Goal: Contribute content: Contribute content

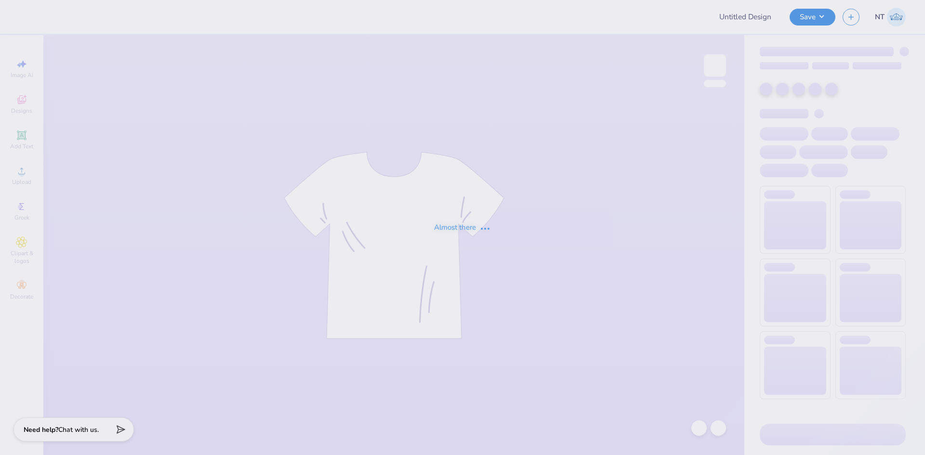
type input "[PERSON_NAME] Neck"
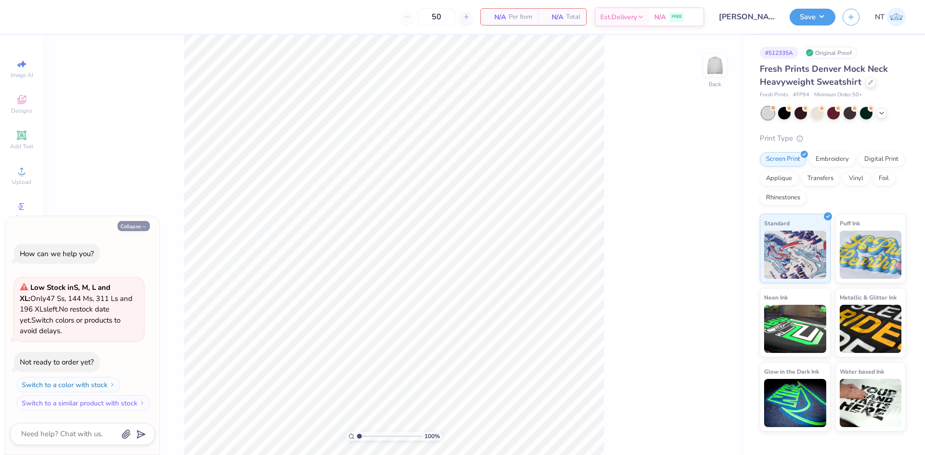
click at [133, 223] on button "Collapse" at bounding box center [134, 226] width 32 height 10
type textarea "x"
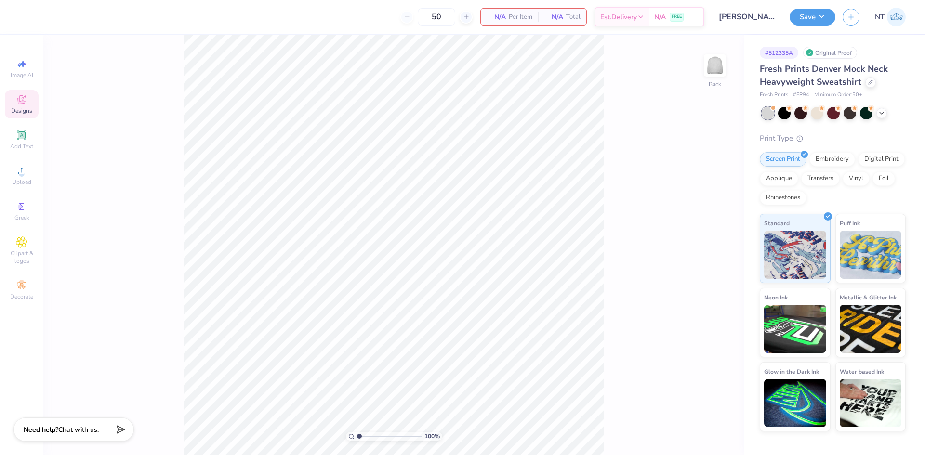
click at [21, 103] on icon at bounding box center [22, 101] width 8 height 6
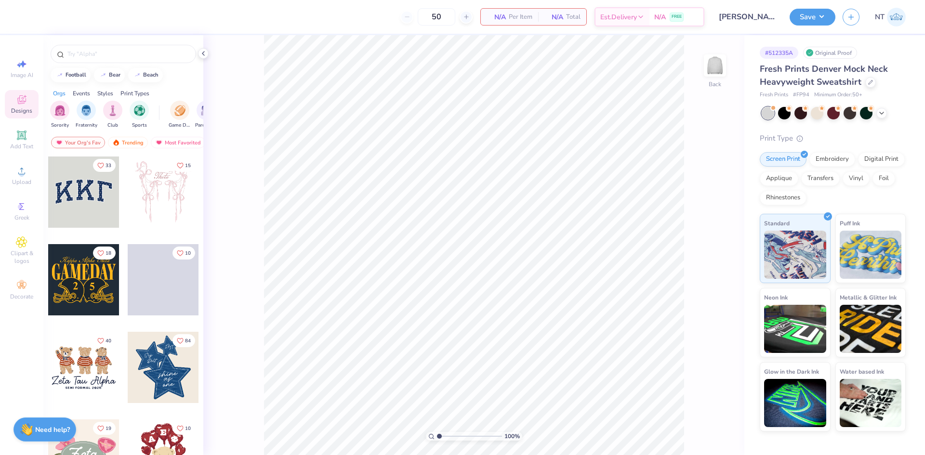
click at [205, 53] on icon at bounding box center [203, 54] width 8 height 8
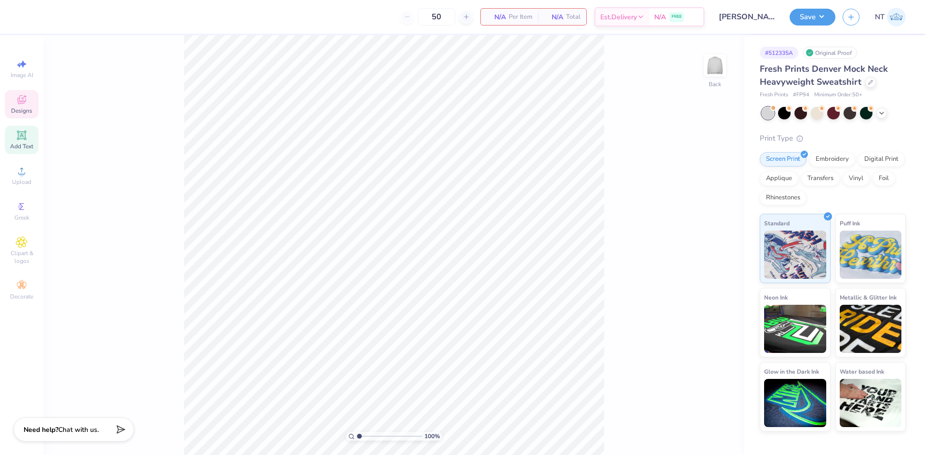
click at [17, 138] on icon at bounding box center [22, 136] width 12 height 12
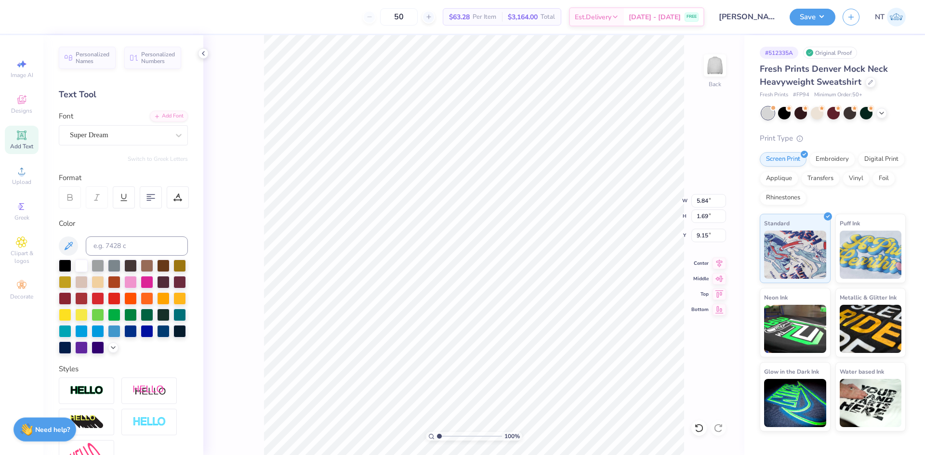
scroll to position [8, 1]
type textarea "DELTA"
click at [144, 139] on div "Super Dream" at bounding box center [123, 135] width 129 height 20
click at [136, 127] on div "Super Dream" at bounding box center [123, 135] width 129 height 20
type input "VARS"
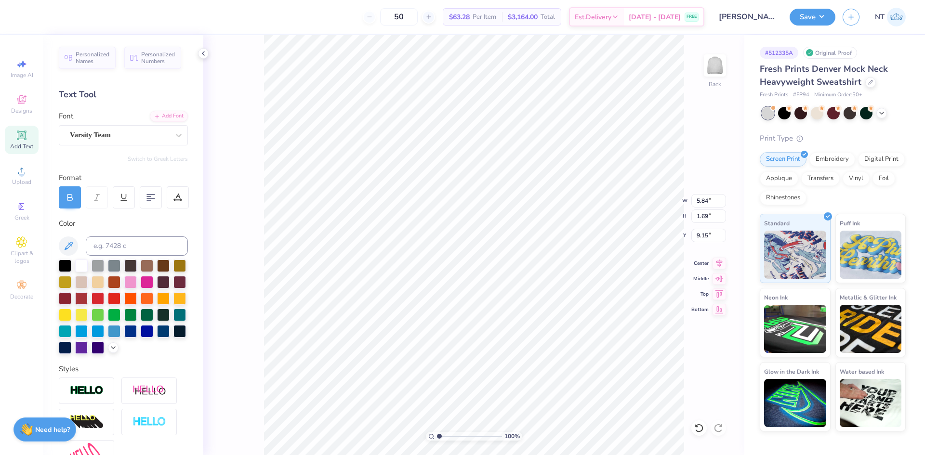
click at [161, 146] on div "Personalized Names Personalized Numbers Text Tool Add Font Font Varsity Team Sw…" at bounding box center [123, 245] width 160 height 420
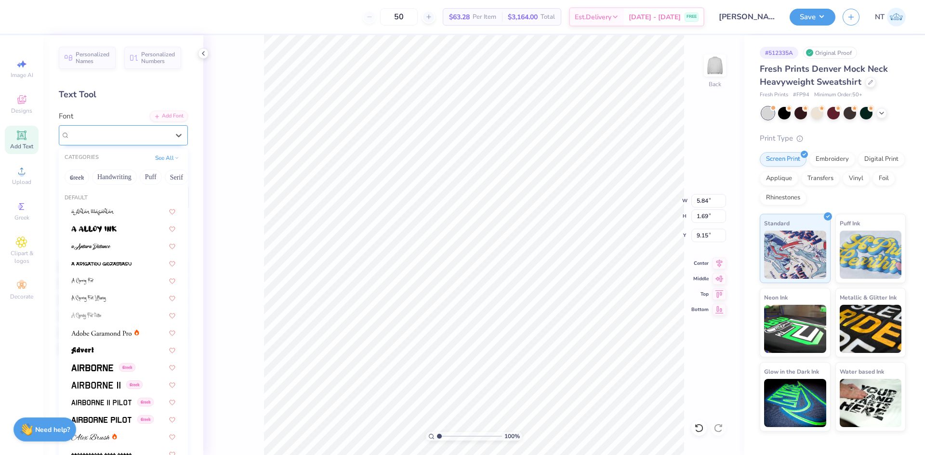
click at [131, 131] on div "Varsity Team" at bounding box center [119, 135] width 101 height 15
click at [131, 131] on div "Varsity Team" at bounding box center [119, 135] width 99 height 11
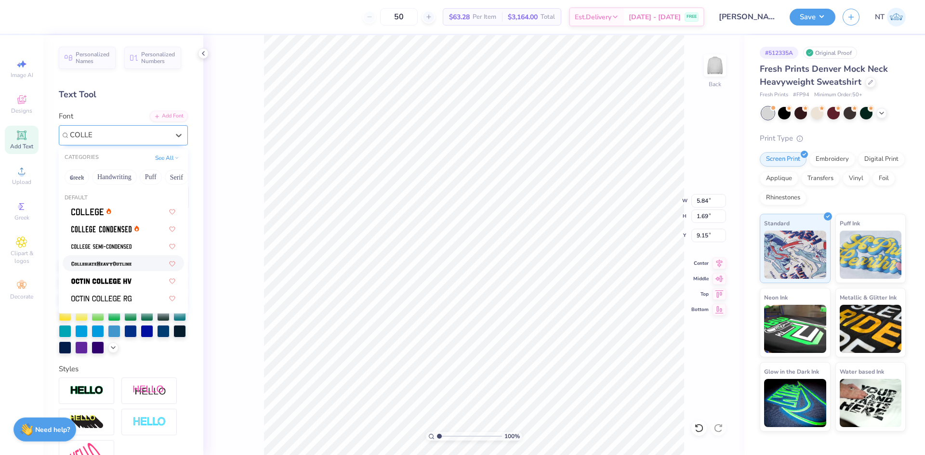
type input "COLLE"
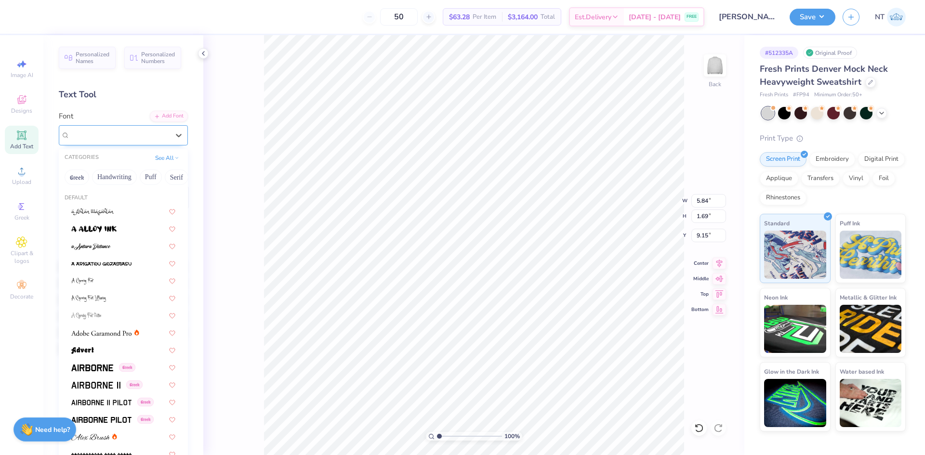
click at [131, 131] on div "CollegiateHeavyOutline" at bounding box center [119, 135] width 101 height 15
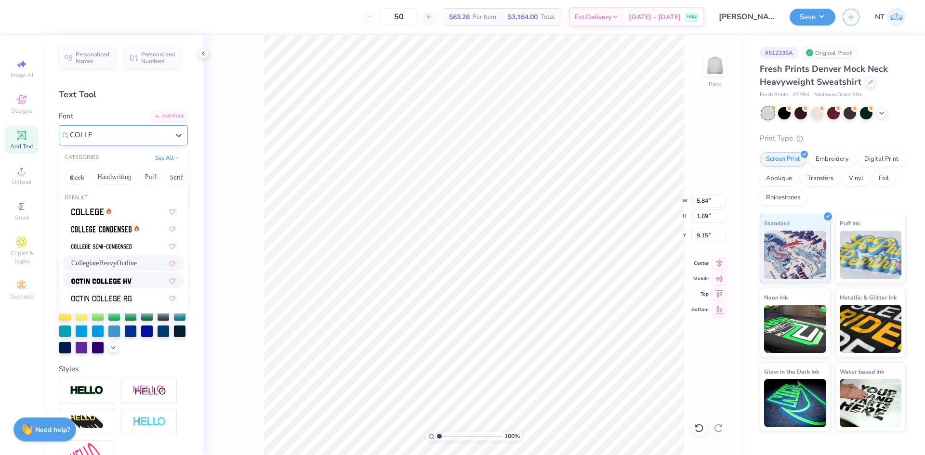
type input "COLLE"
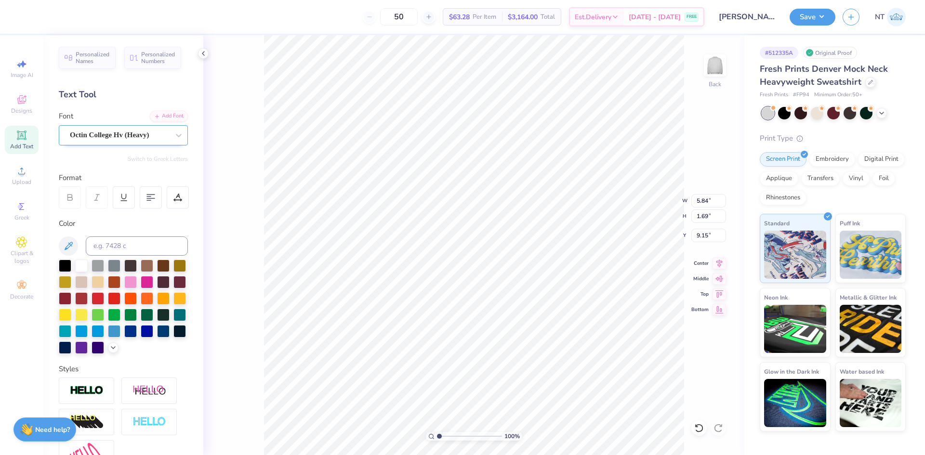
click at [131, 131] on div "Octin College Hv (Heavy)" at bounding box center [119, 135] width 101 height 15
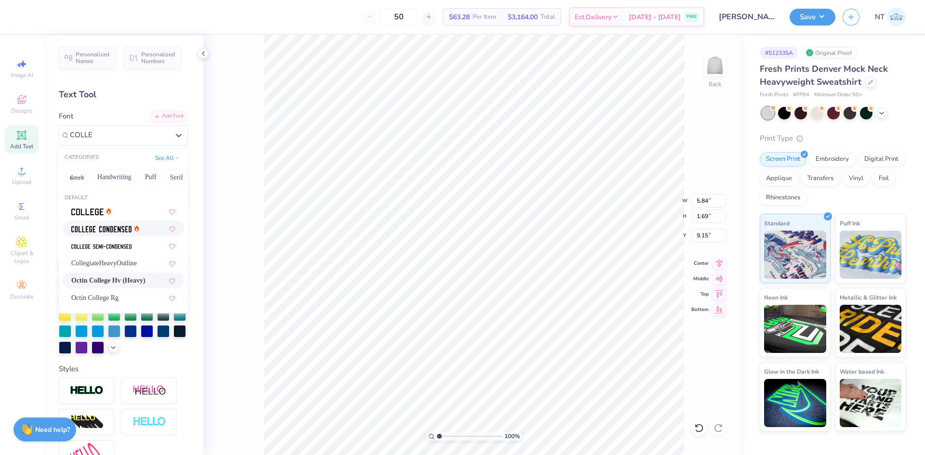
click at [95, 228] on img at bounding box center [101, 229] width 60 height 7
type input "COLLE"
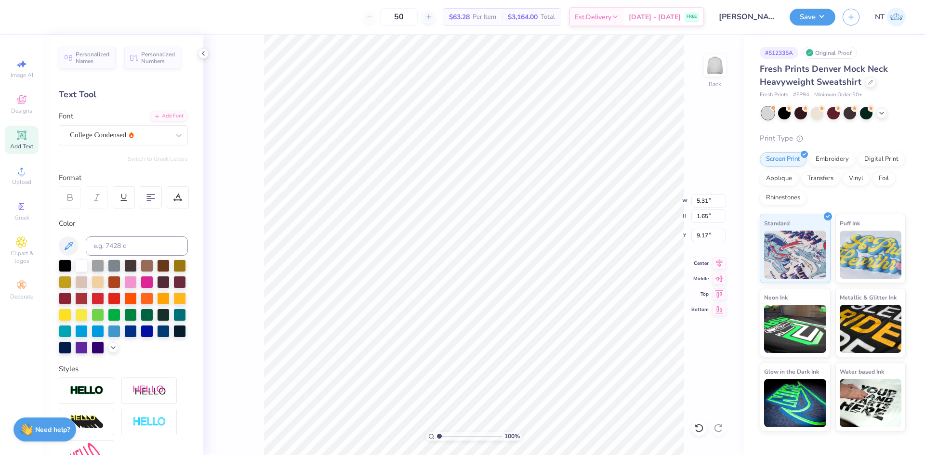
type input "5.31"
type input "1.65"
type input "9.17"
type input "9.94"
type input "3.09"
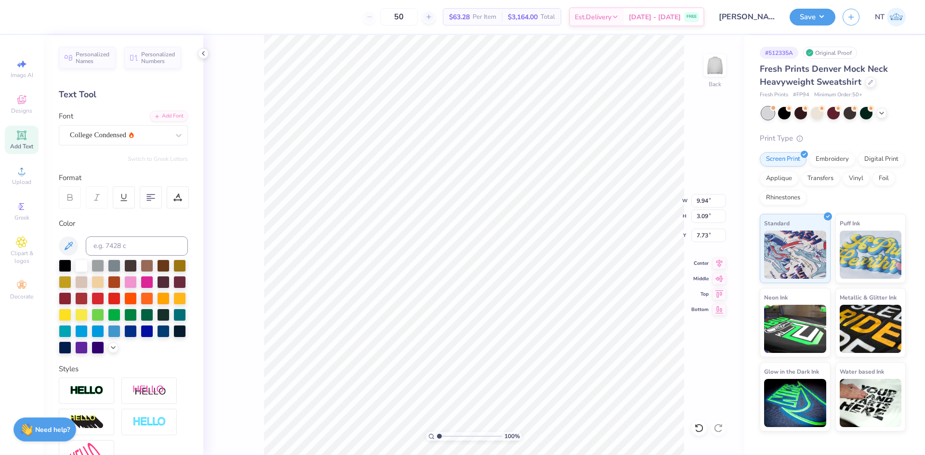
type input "4.89"
click at [120, 298] on div at bounding box center [114, 297] width 13 height 13
click at [121, 242] on input at bounding box center [137, 246] width 102 height 19
type input "186"
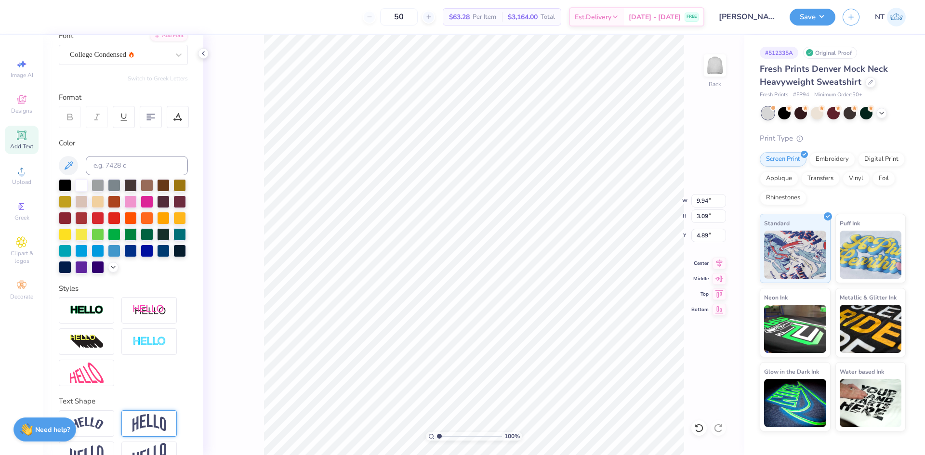
click at [140, 437] on div at bounding box center [148, 423] width 55 height 26
type input "5.15"
type input "3.86"
type input "7.95"
type input "4.12"
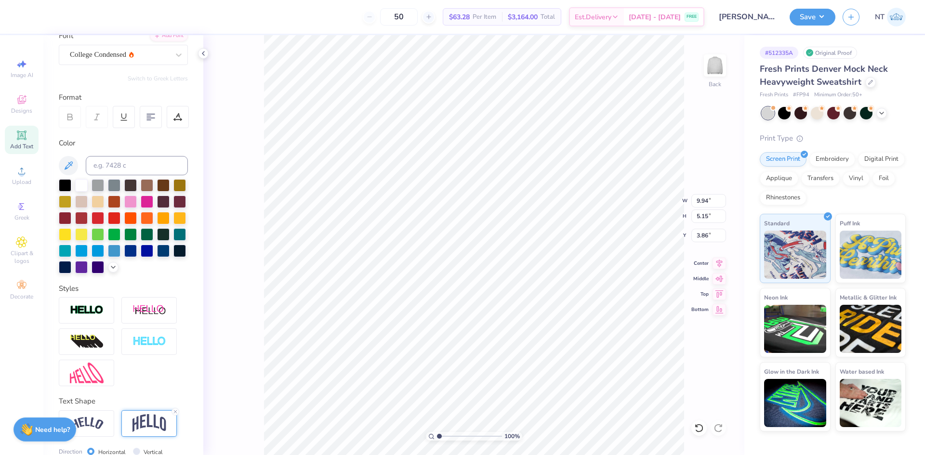
type input "4.90"
type input "3.00"
click at [85, 316] on img at bounding box center [87, 310] width 34 height 11
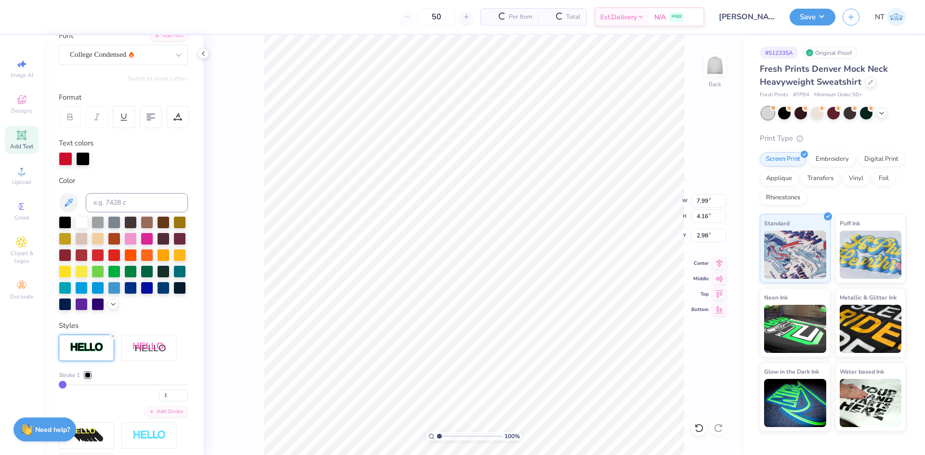
type input "7.99"
type input "4.16"
type input "2.98"
type input "2"
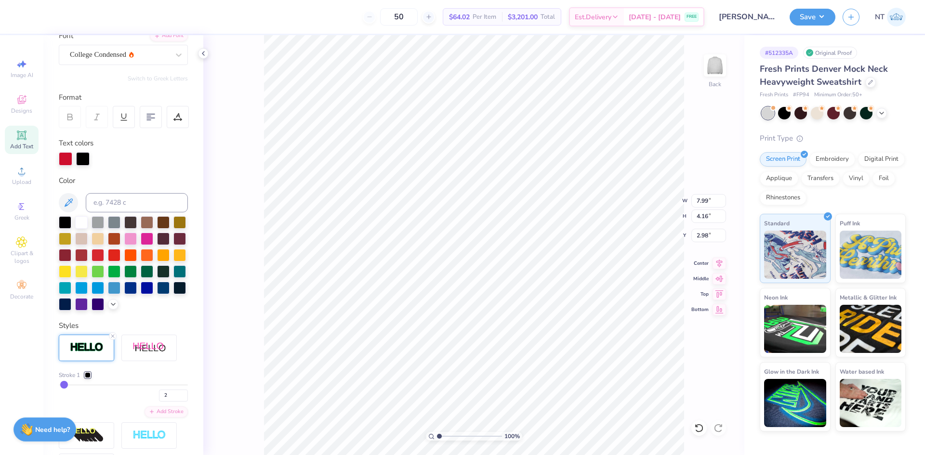
type input "3"
click at [65, 386] on input "range" at bounding box center [123, 384] width 129 height 1
type input "8.09"
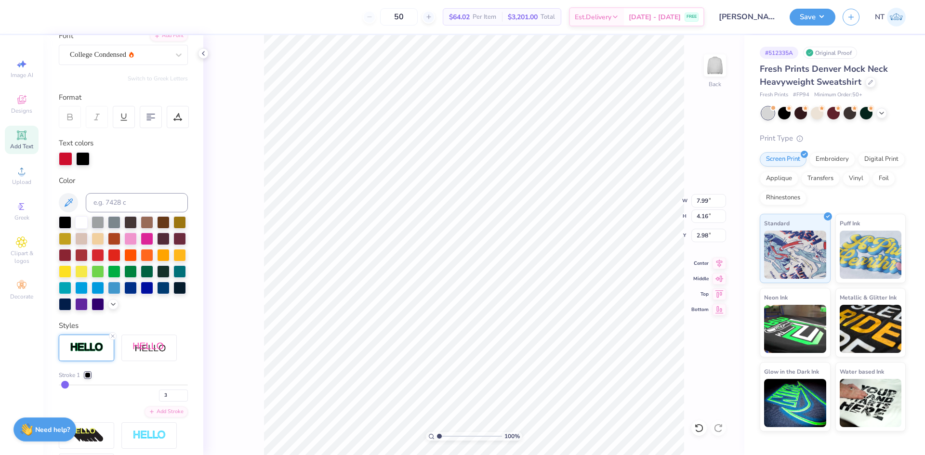
type input "4.26"
type input "2.93"
click at [161, 402] on input "3" at bounding box center [173, 396] width 29 height 12
type input "1.5"
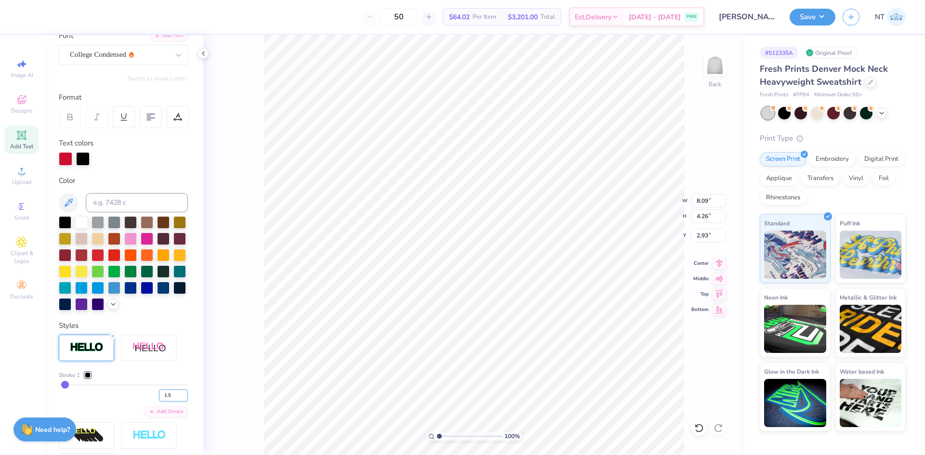
type input "2"
type input "8.02"
type input "4.19"
type input "2.96"
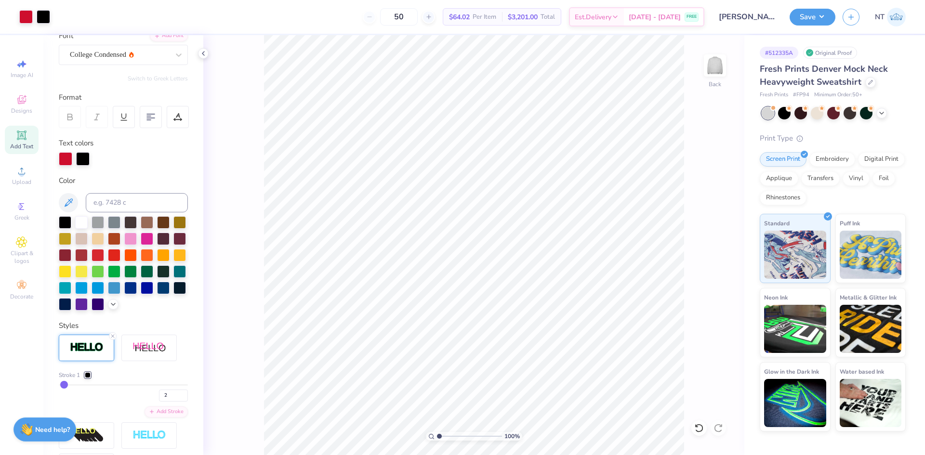
type input "2"
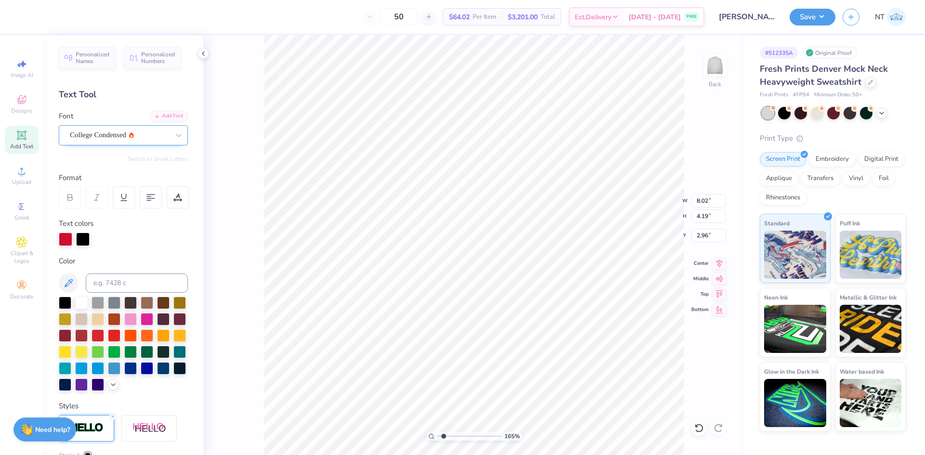
type input "1.6491337272538"
type input "2"
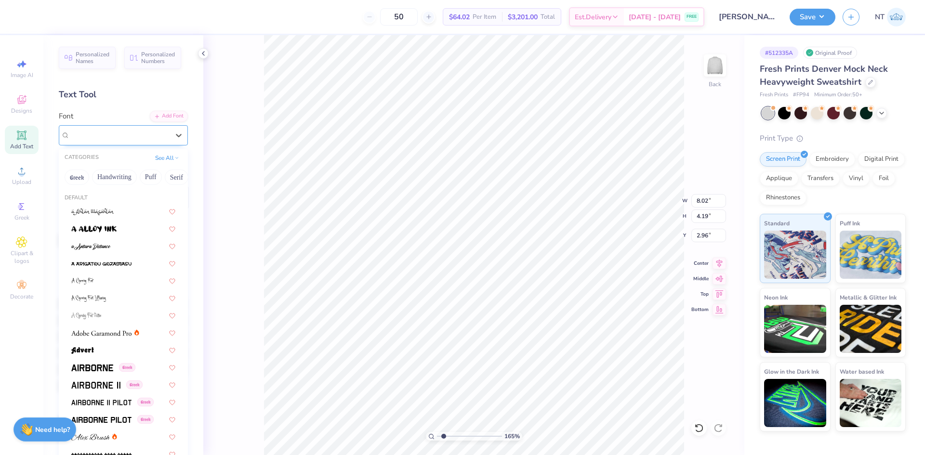
click at [151, 137] on div "College Condensed" at bounding box center [119, 135] width 101 height 15
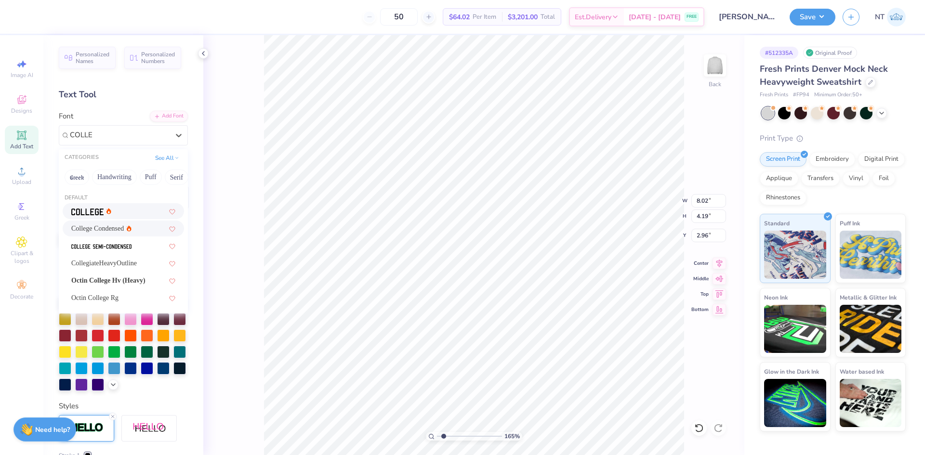
click at [131, 214] on div at bounding box center [123, 211] width 104 height 10
type input "COLLE"
type input "1.6491337272538"
type input "2"
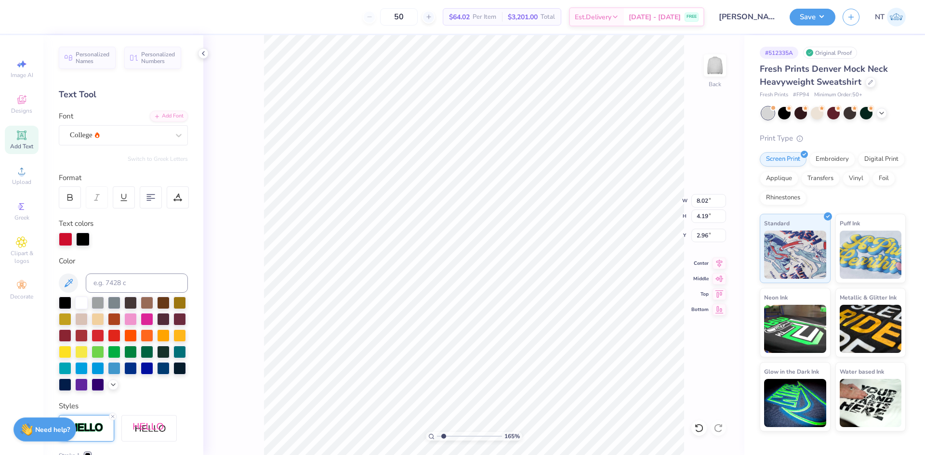
type input "1.6491337272538"
type input "9.78"
type input "4.55"
type input "2.78"
type input "1.6491337272538"
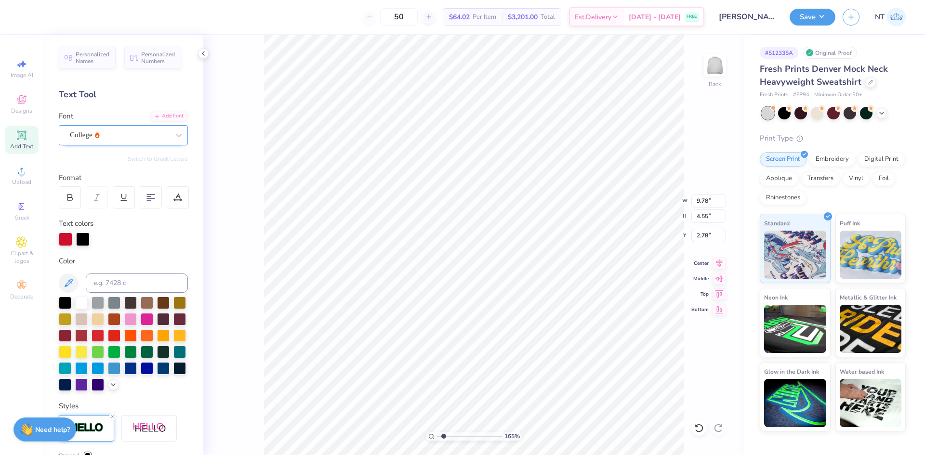
type input "2"
click at [146, 134] on div "College" at bounding box center [119, 135] width 101 height 15
type input "VAR"
type input "1.6491337272538"
type input "9.75"
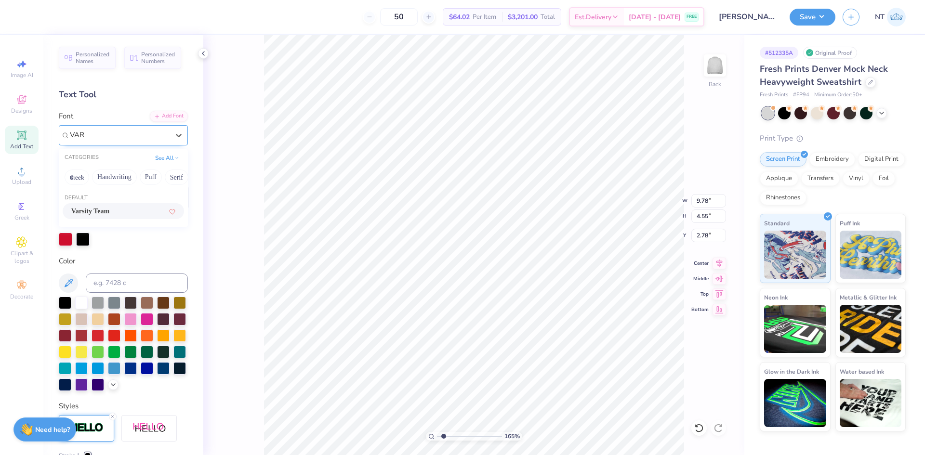
type input "4.61"
type input "2.76"
type input "1.6491337272538"
type input "2"
type input "1.6491337272538"
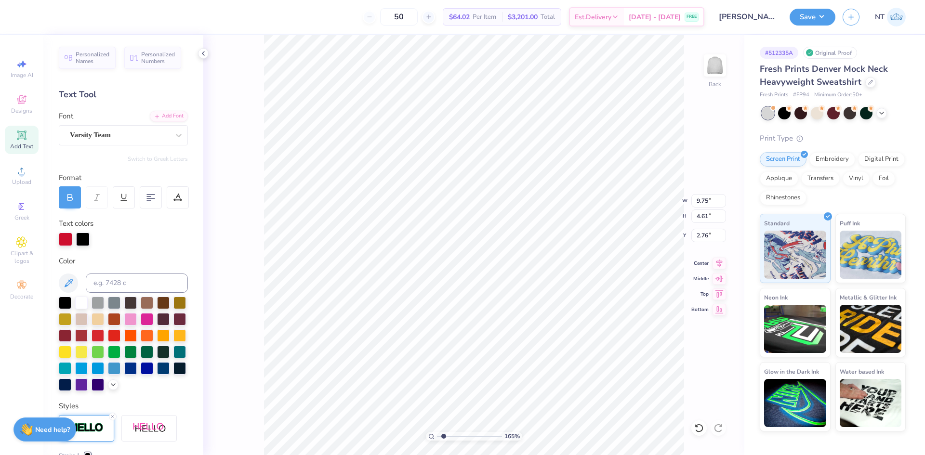
type input "2"
type input "1.6491337272538"
type input "2"
type input "1"
click at [85, 237] on div at bounding box center [82, 238] width 13 height 13
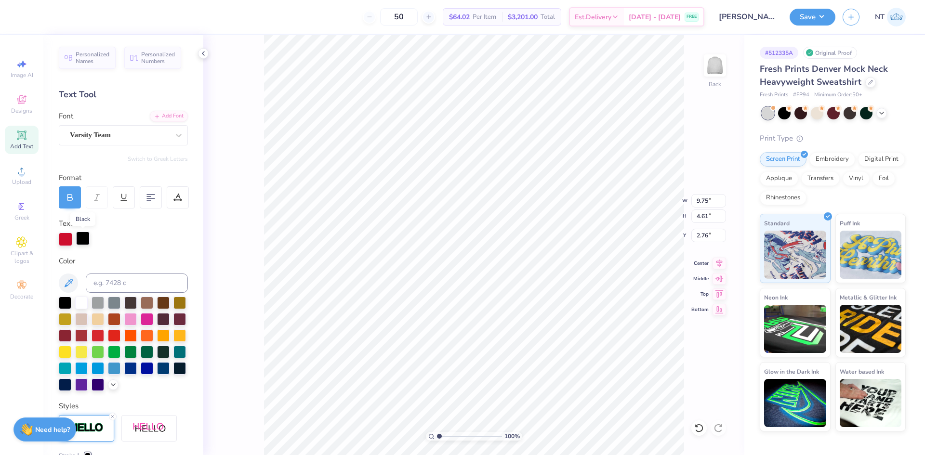
type input "2"
click at [84, 304] on div at bounding box center [81, 302] width 13 height 13
type input "2"
type input "1.39584517333909"
type input "2"
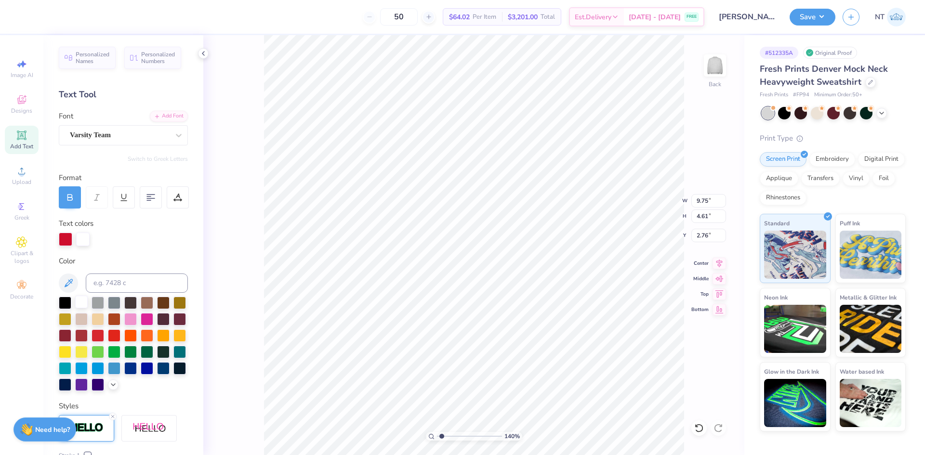
type input "1.39584517333909"
type input "8.71"
type input "4.11"
type input "1.39584517333909"
type input "3.15"
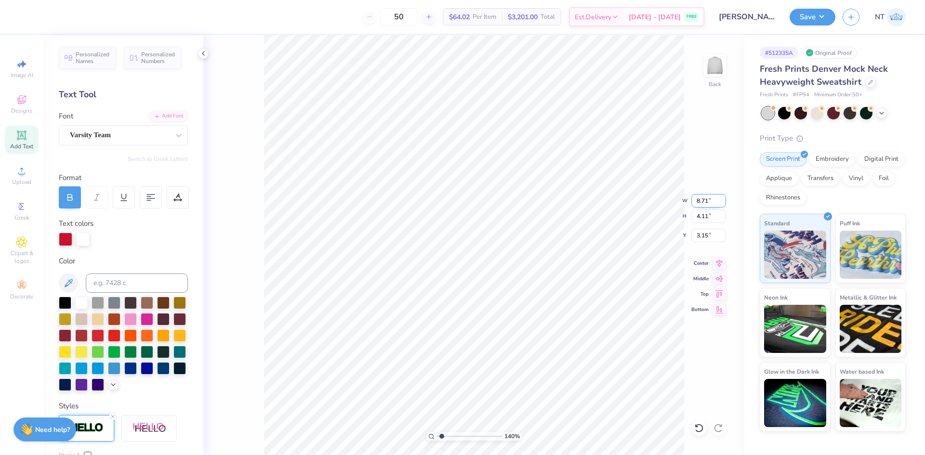
click at [701, 201] on input "8.71" at bounding box center [708, 200] width 35 height 13
click at [701, 200] on input "8.71" at bounding box center [708, 200] width 35 height 13
type input "8"
type input "1.39584517333909"
type input "8.00"
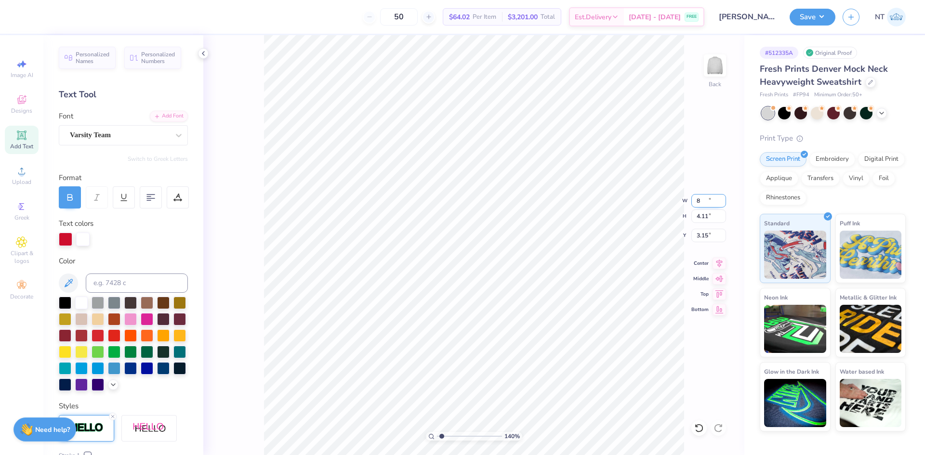
type input "3.78"
click at [701, 238] on input "3.31" at bounding box center [708, 235] width 35 height 13
type input "3"
type input "1.39584517333909"
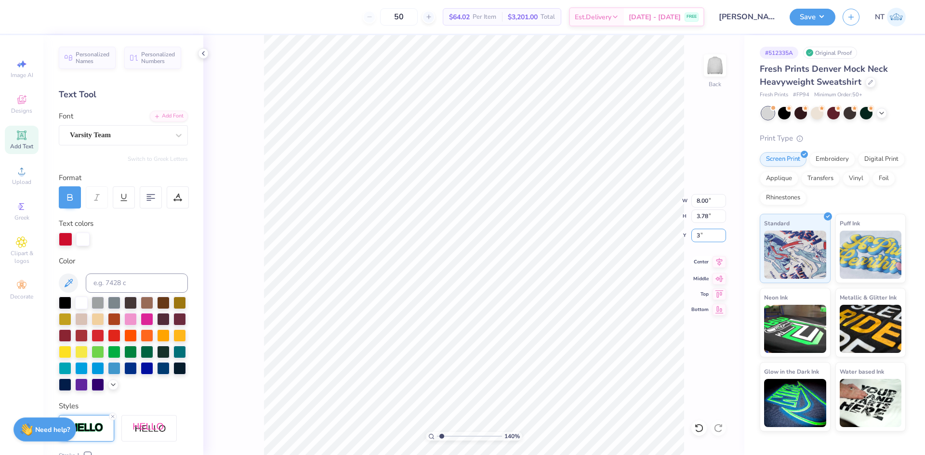
type input "3.00"
type input "1.39584517333909"
type input "2"
type input "1.39584517333909"
type input "2"
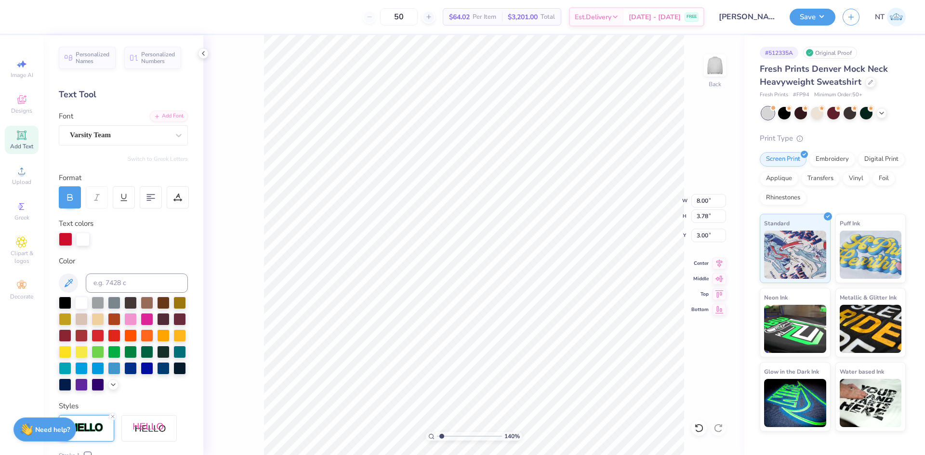
type input "1.39584517333909"
type input "2"
click at [518, 275] on li "Duplicate" at bounding box center [525, 274] width 76 height 19
type input "1.39584517333909"
type input "4.00"
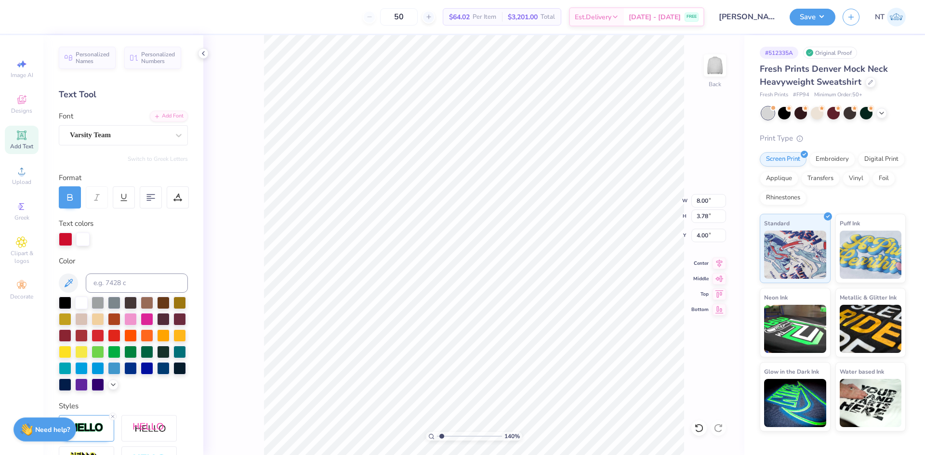
type input "1.39584517333909"
type input "5.28"
type input "1.39584517333909"
type textarea "G"
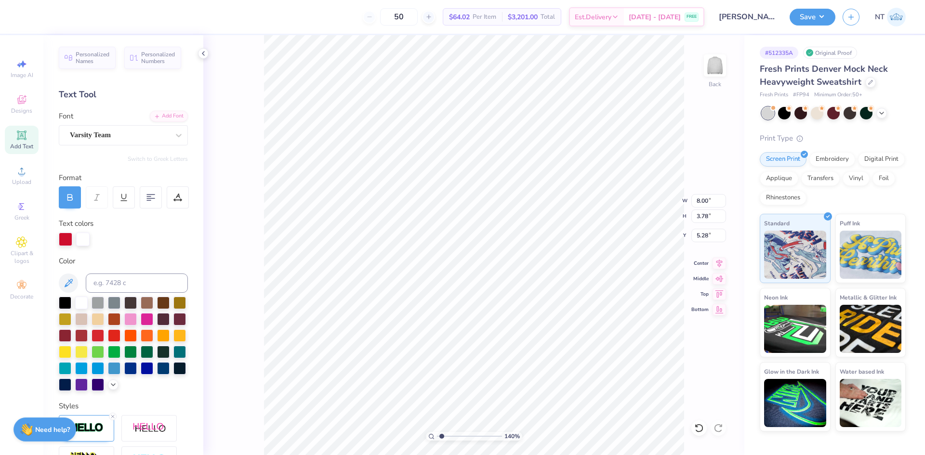
type input "1.39584517333909"
type textarea "GA"
type input "1.39584517333909"
type textarea "GAM"
type input "1.39584517333909"
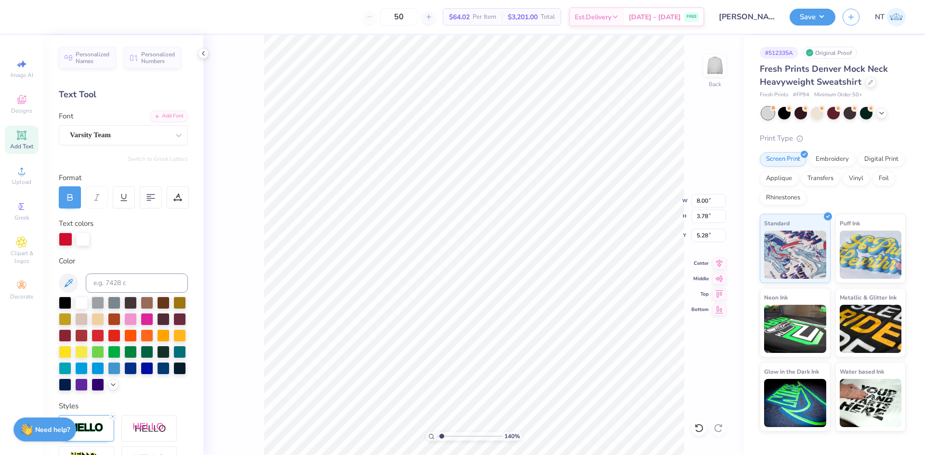
type textarea "[PERSON_NAME]"
type input "1.39584517333909"
type textarea "GAMMA"
type input "1.39584517333909"
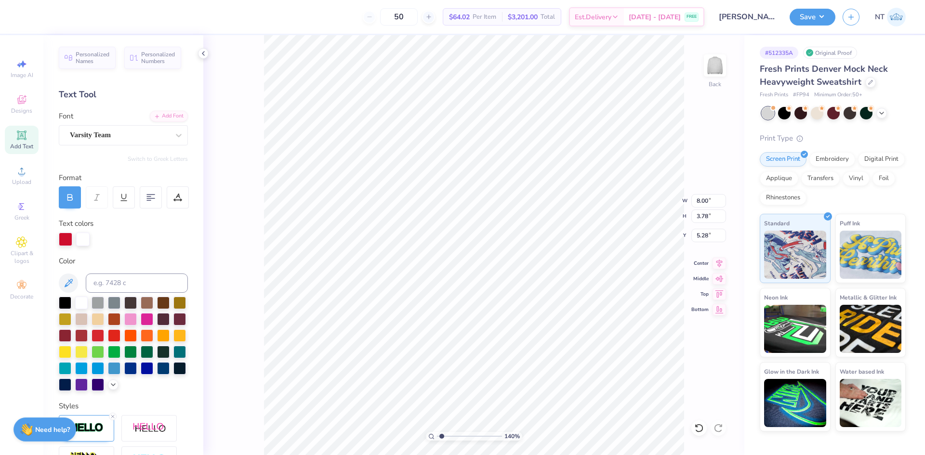
type input "10.18"
type input "4.23"
type input "5.05"
type input "1.39584517333909"
type input "5.58"
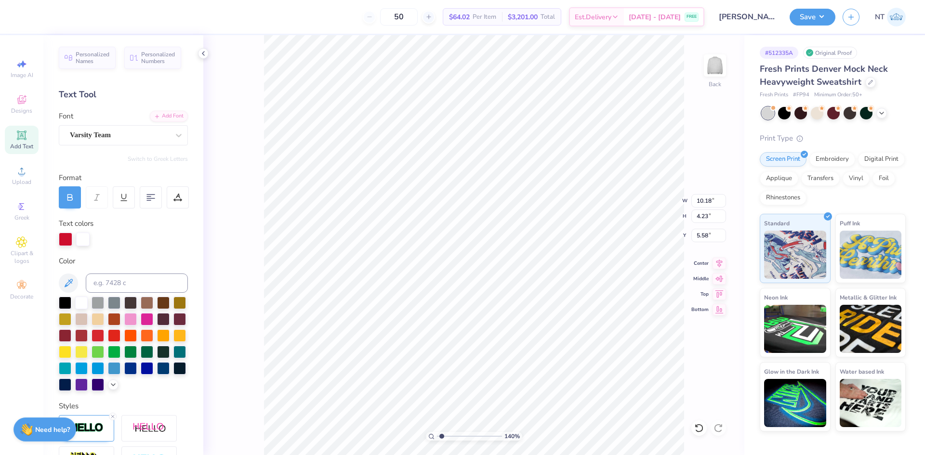
type input "1.39584517333909"
type input "7.98"
type input "3.32"
type input "6.49"
click at [700, 423] on div at bounding box center [698, 428] width 15 height 15
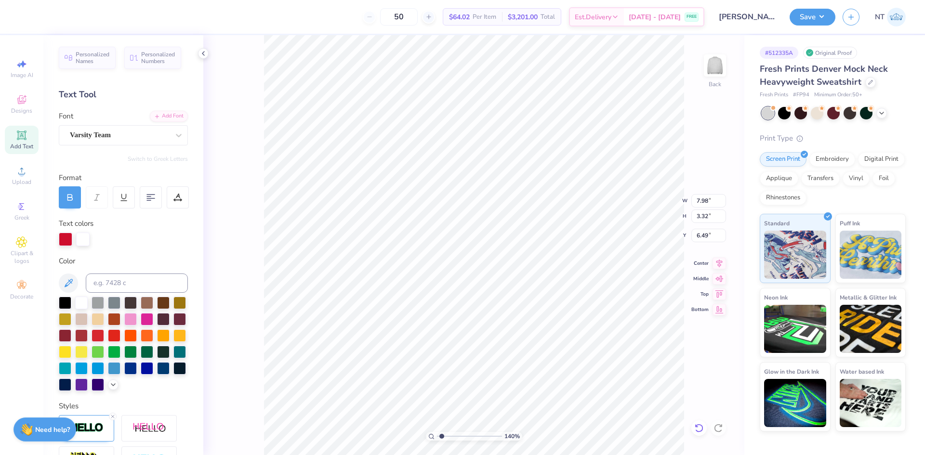
type input "1.39584517333909"
type input "10.18"
type input "4.23"
type input "5.58"
type input "1.39584517333909"
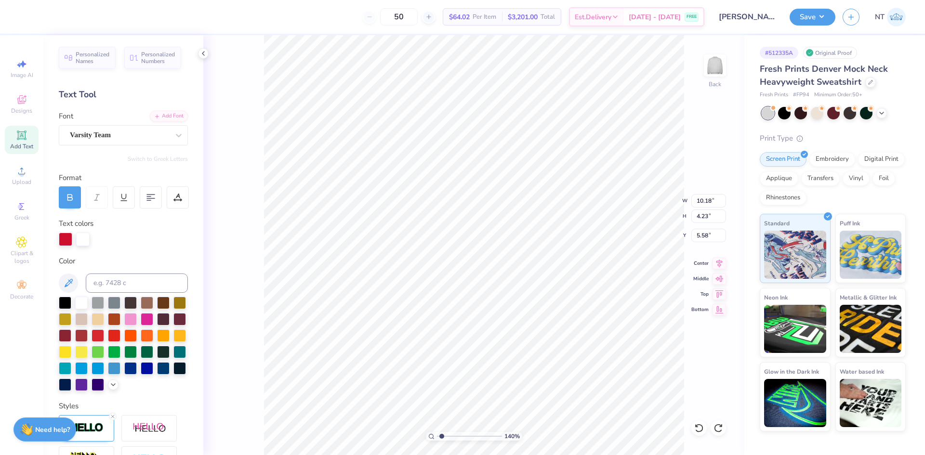
type input "6.59"
type input "1.39584517333909"
type input "5.77"
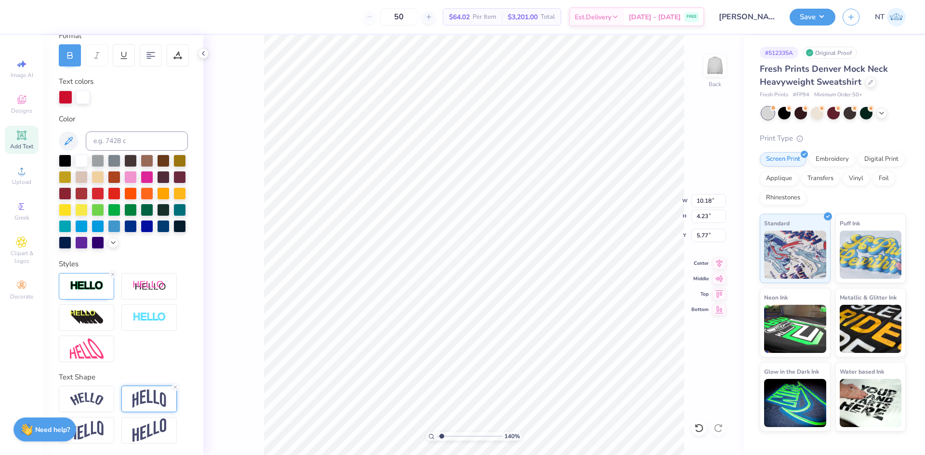
click at [148, 395] on img at bounding box center [149, 399] width 34 height 18
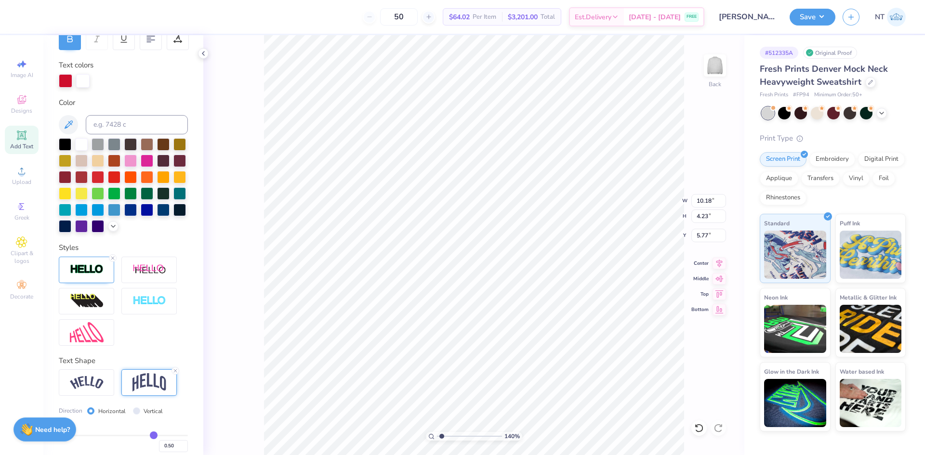
scroll to position [215, 0]
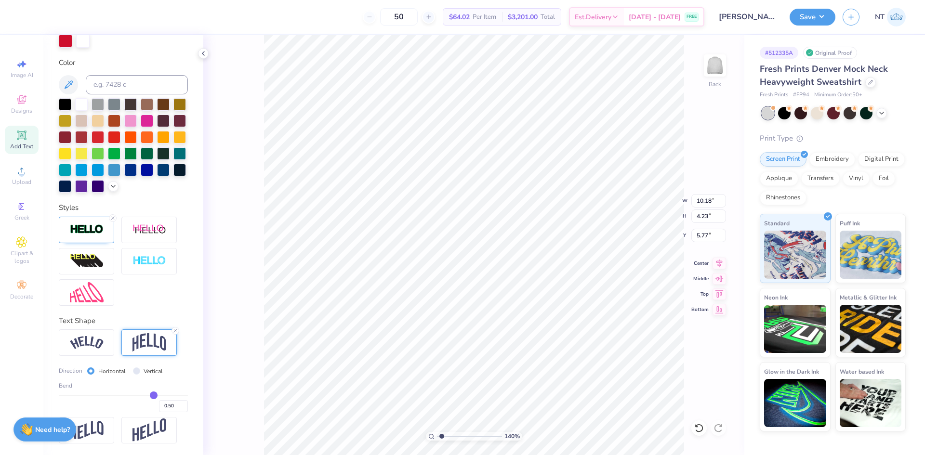
type input "0.67"
click at [158, 396] on input "range" at bounding box center [123, 395] width 129 height 1
type input "1.39584517333909"
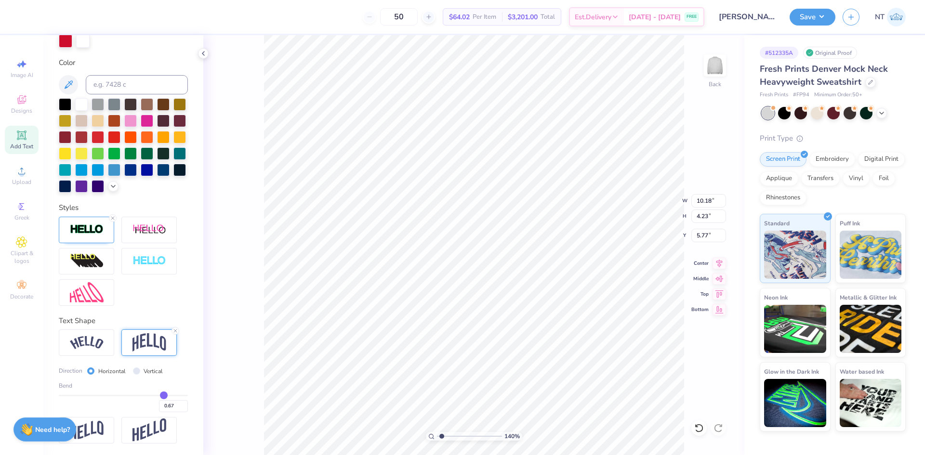
type input "5.07"
type input "5.35"
type input "1.39584517333909"
type input "8.00"
type input "3.78"
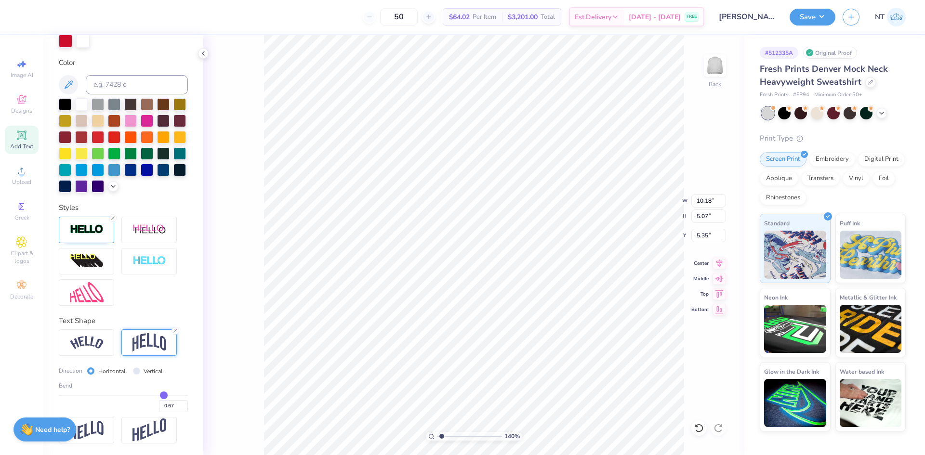
type input "3.00"
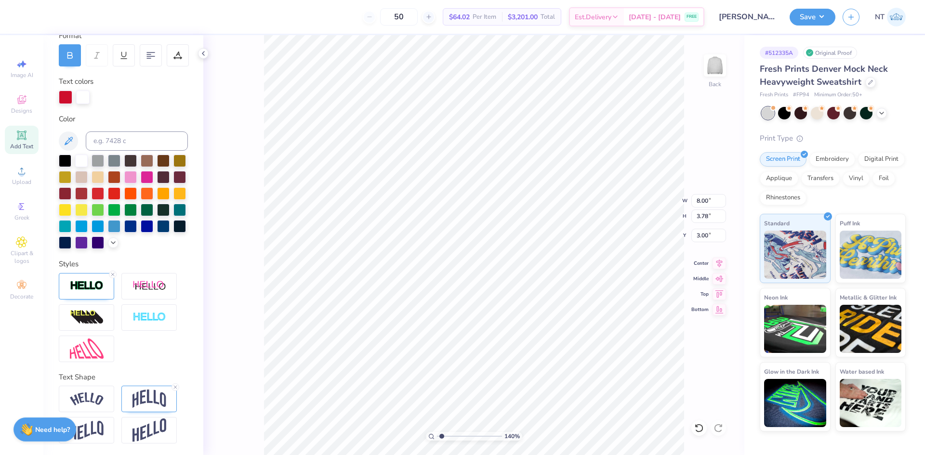
scroll to position [158, 0]
click at [139, 396] on img at bounding box center [149, 399] width 34 height 18
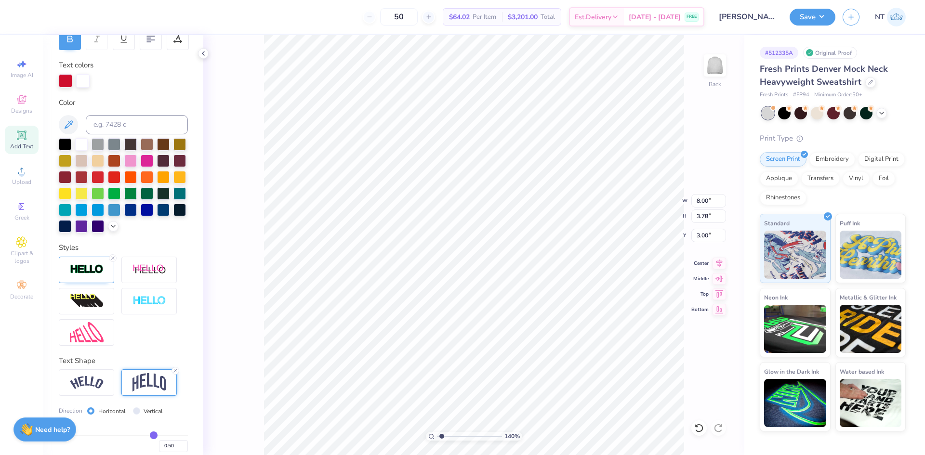
scroll to position [215, 0]
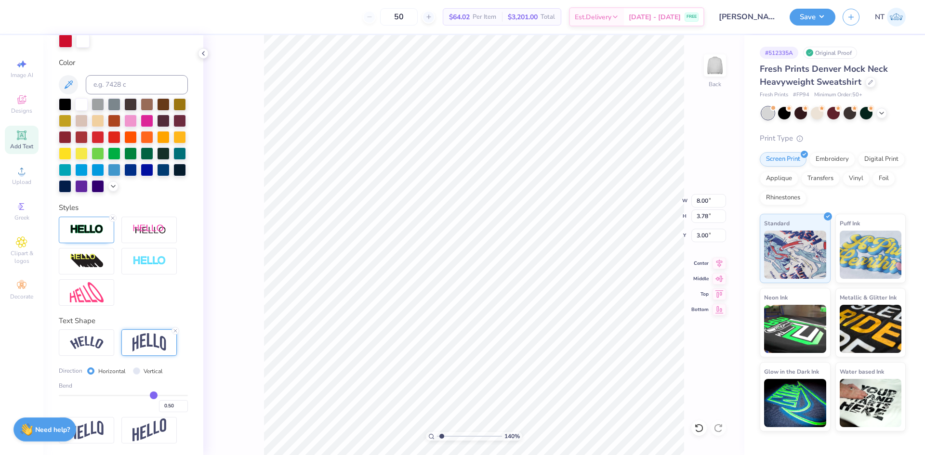
type input "0.28"
click at [136, 396] on input "range" at bounding box center [123, 395] width 129 height 1
type input "1.39584517333909"
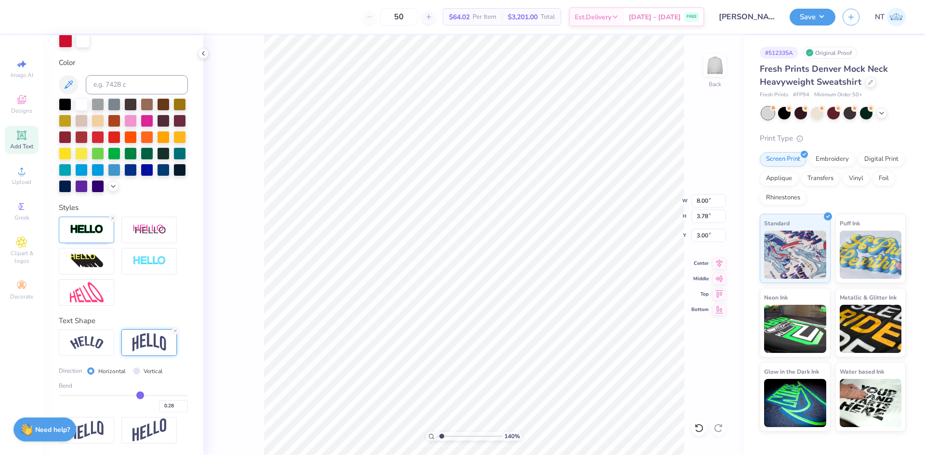
type input "3.02"
type input "3.38"
type input "1.39584517333909"
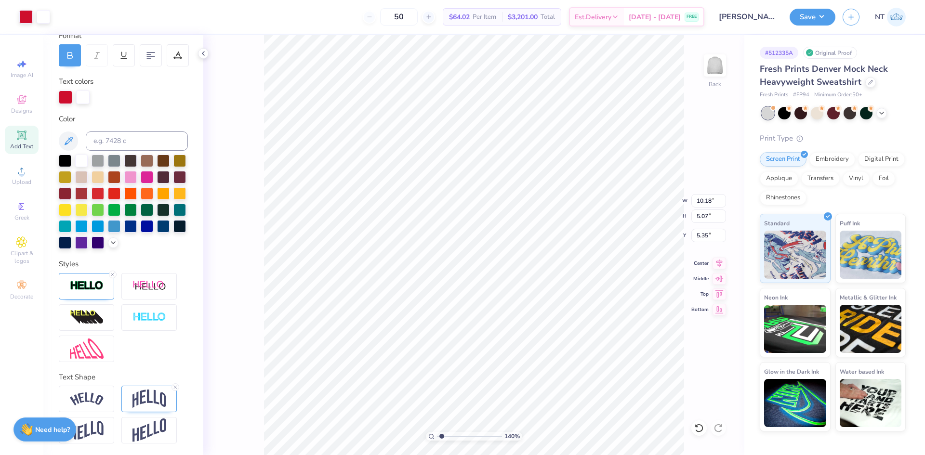
scroll to position [158, 0]
click at [146, 399] on img at bounding box center [149, 399] width 34 height 18
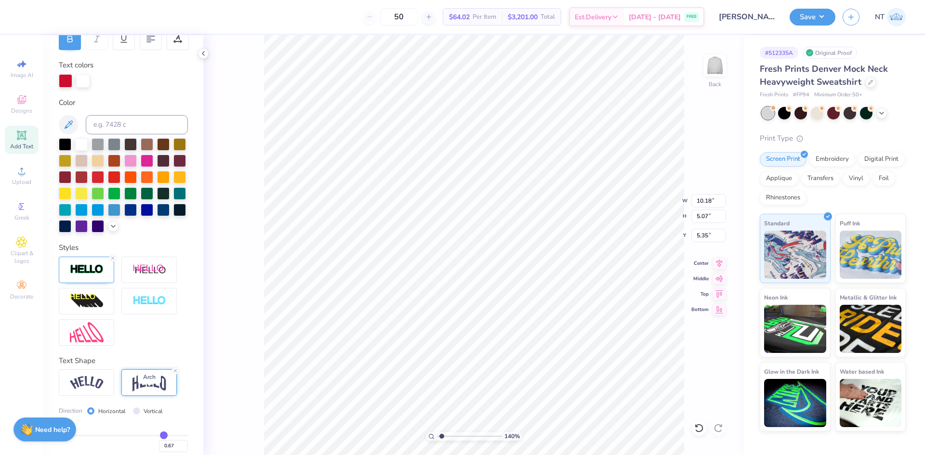
scroll to position [215, 0]
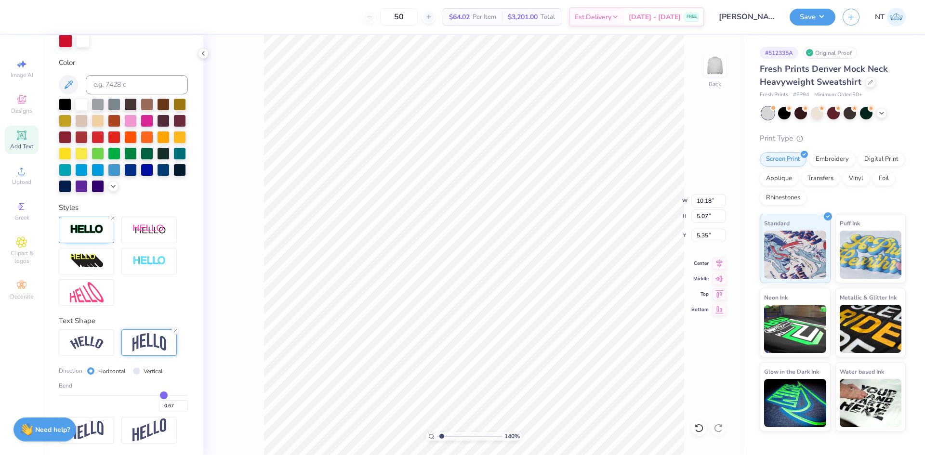
type input "0.31"
click at [137, 395] on input "range" at bounding box center [123, 395] width 129 height 1
type input "1.39584517333909"
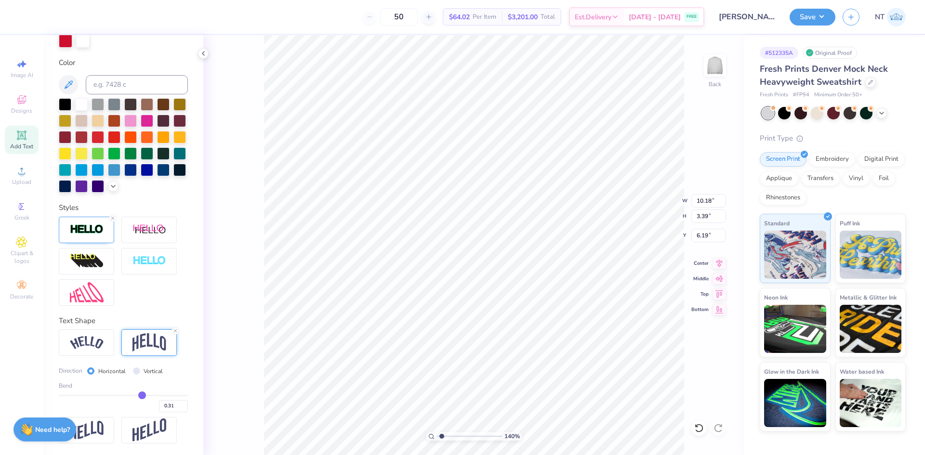
type input "3.39"
type input "6.19"
type input "1.39584517333909"
type input "5.74"
click at [160, 410] on input "0.31" at bounding box center [173, 406] width 29 height 12
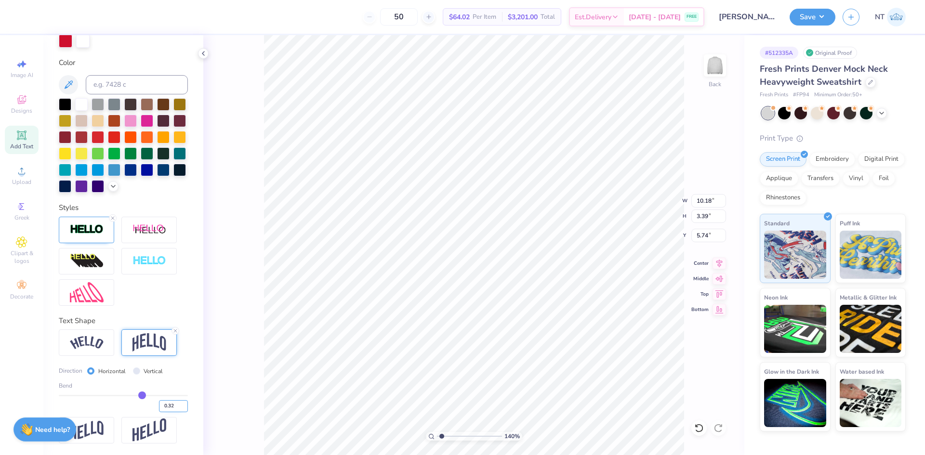
click at [174, 403] on input "0.32" at bounding box center [173, 406] width 29 height 12
click at [174, 403] on input "0.33" at bounding box center [173, 406] width 29 height 12
click at [174, 403] on input "0.34" at bounding box center [173, 406] width 29 height 12
type input "0.35"
click at [174, 403] on input "0.35" at bounding box center [173, 406] width 29 height 12
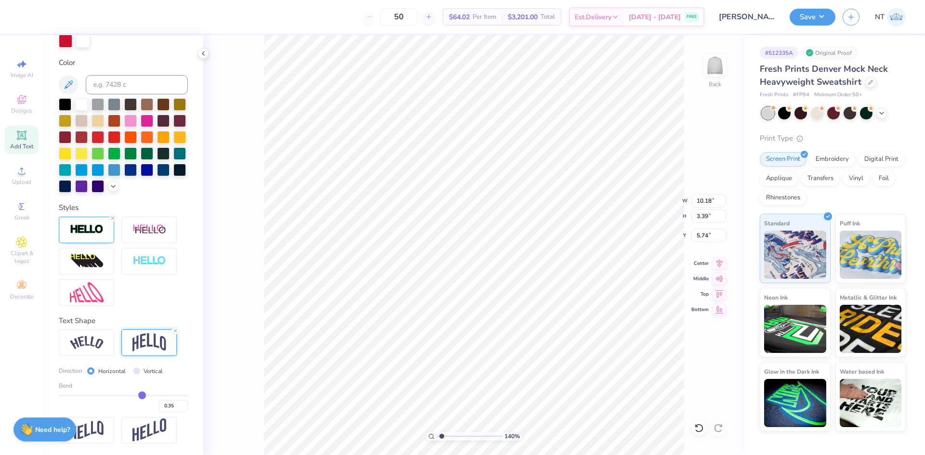
type input "1.39584517333909"
type input "0.35"
type input "1.39584517333909"
type input "3.56"
type input "5.66"
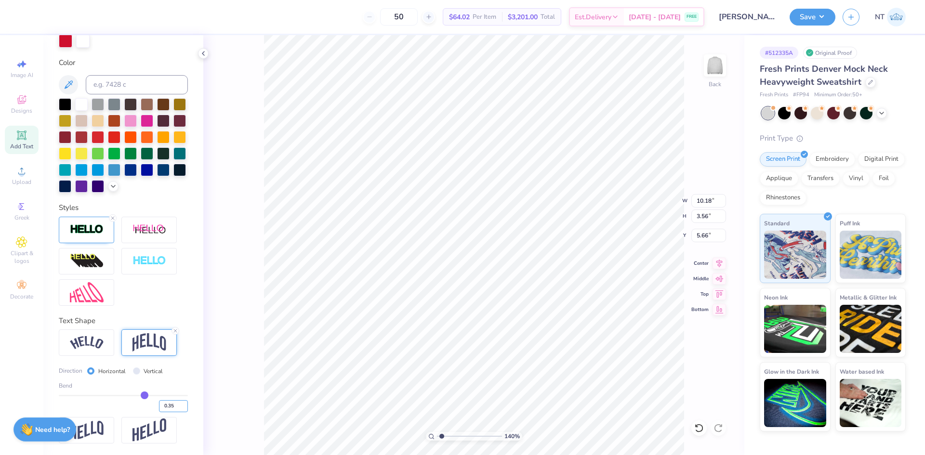
click at [161, 399] on div "0.35" at bounding box center [123, 403] width 129 height 17
click at [176, 402] on input "0.36" at bounding box center [173, 406] width 29 height 12
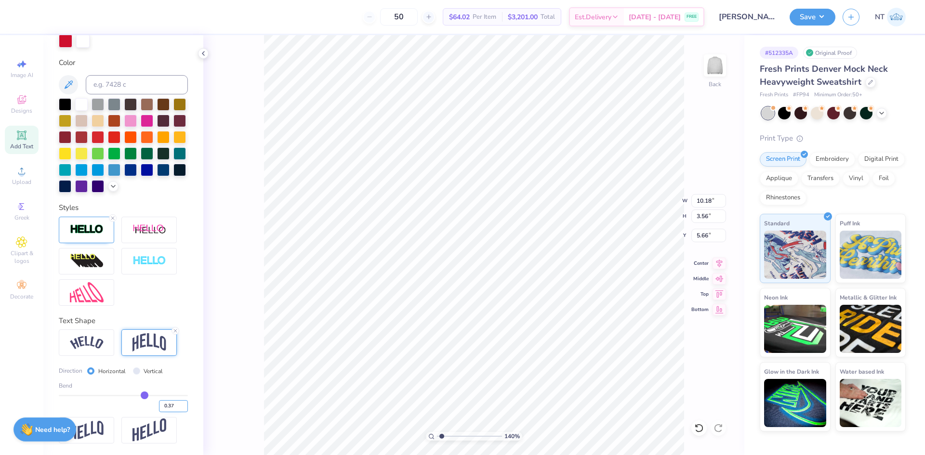
click at [176, 403] on input "0.37" at bounding box center [173, 406] width 29 height 12
click at [176, 403] on input "0.38" at bounding box center [173, 406] width 29 height 12
click at [176, 403] on input "0.39" at bounding box center [173, 406] width 29 height 12
type input "0.4"
click at [176, 403] on input "0.4" at bounding box center [173, 406] width 29 height 12
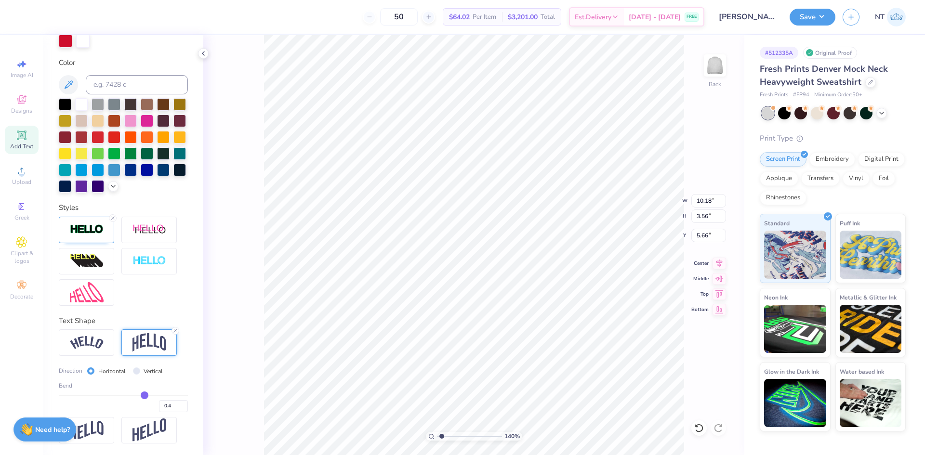
type input "1.39584517333909"
type input "0.4"
type input "0.40"
type input "1.39584517333909"
click at [699, 197] on input "10.18" at bounding box center [708, 200] width 35 height 13
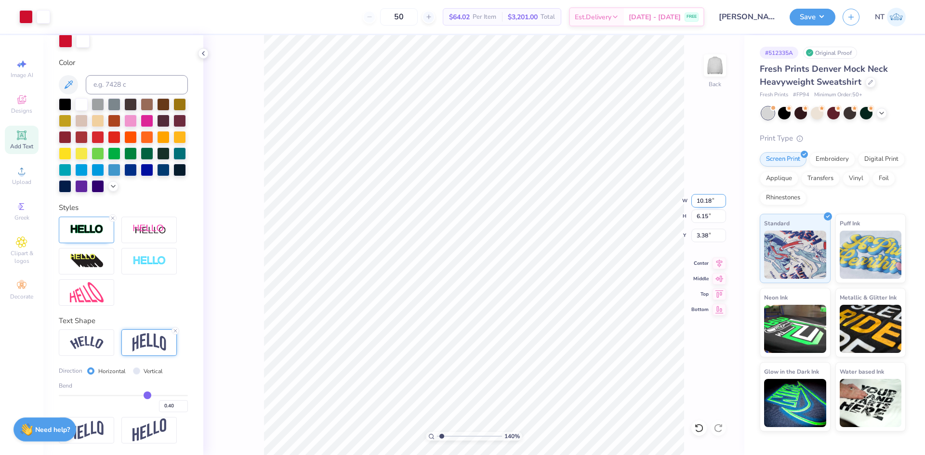
click at [699, 197] on input "10.18" at bounding box center [708, 200] width 35 height 13
type input "10"
type input "1.39584517333909"
type input "10.00"
type input "6.05"
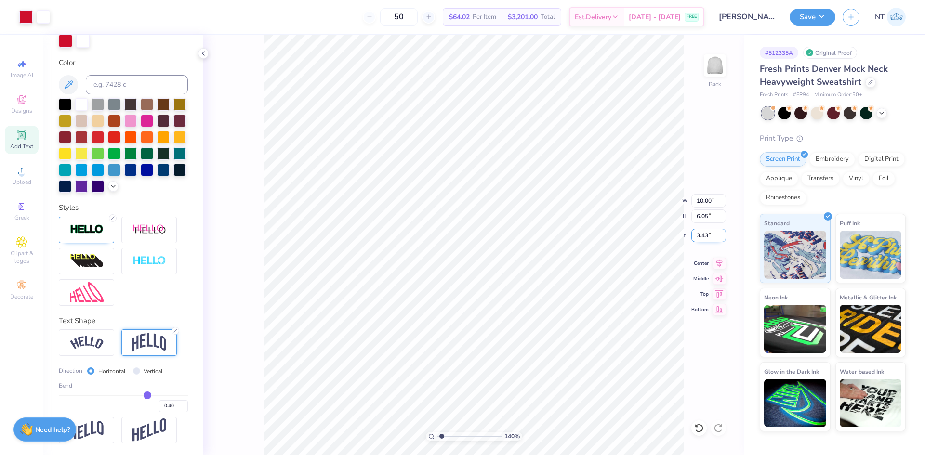
click at [702, 238] on input "3.43" at bounding box center [708, 235] width 35 height 13
type input "3"
type input "1.39584517333909"
type input "3.00"
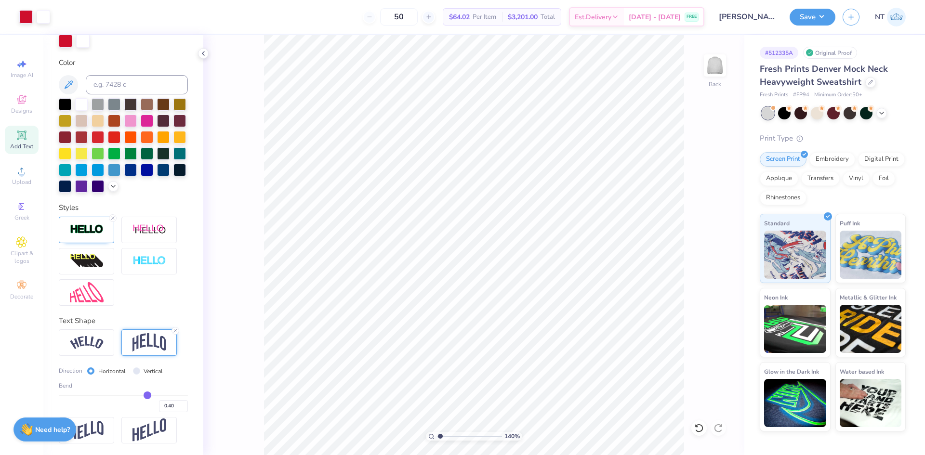
type input "1"
click at [202, 52] on icon at bounding box center [203, 54] width 8 height 8
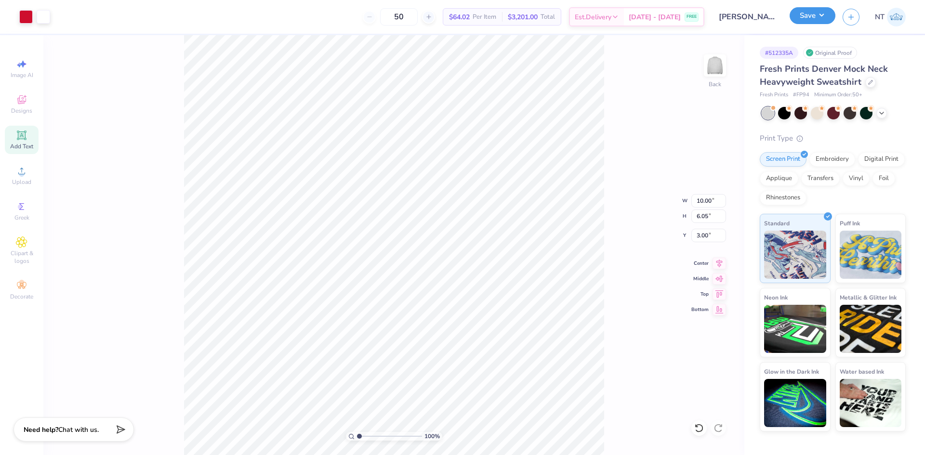
click at [832, 22] on button "Save" at bounding box center [813, 15] width 46 height 17
click at [799, 14] on button "Save" at bounding box center [813, 15] width 46 height 17
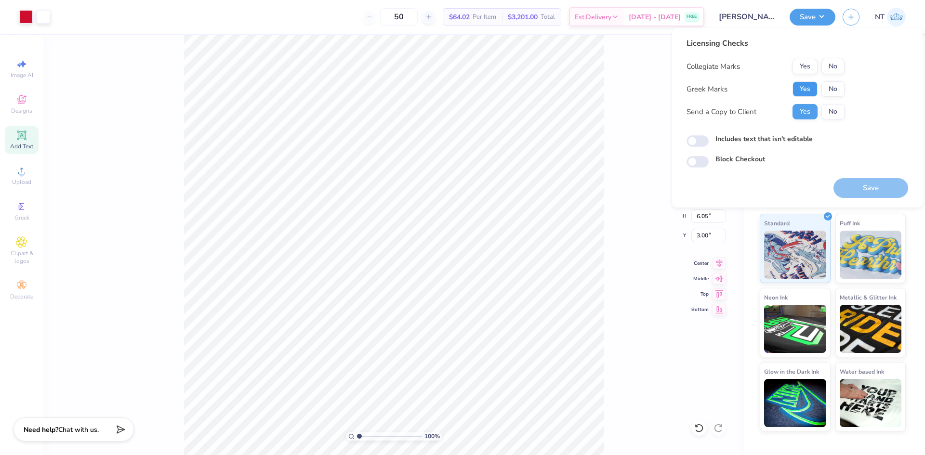
drag, startPoint x: 793, startPoint y: 83, endPoint x: 812, endPoint y: 80, distance: 19.1
click at [794, 83] on button "Yes" at bounding box center [804, 88] width 25 height 15
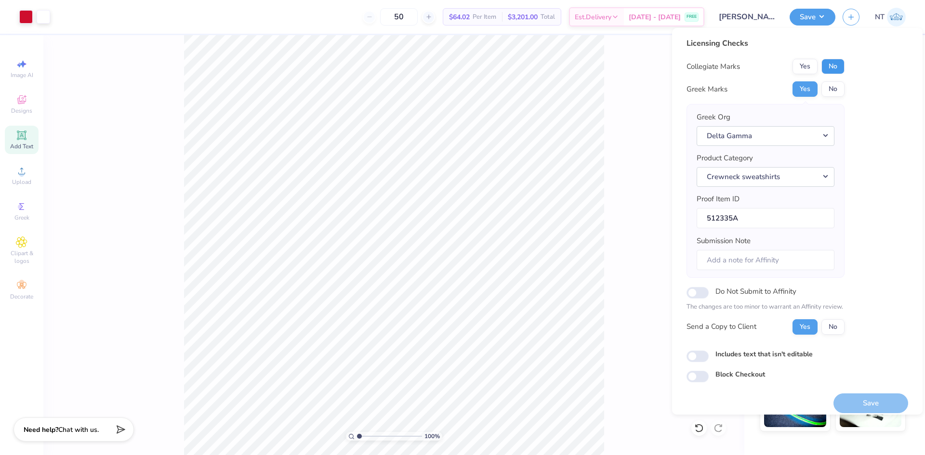
click at [830, 65] on button "No" at bounding box center [832, 66] width 23 height 15
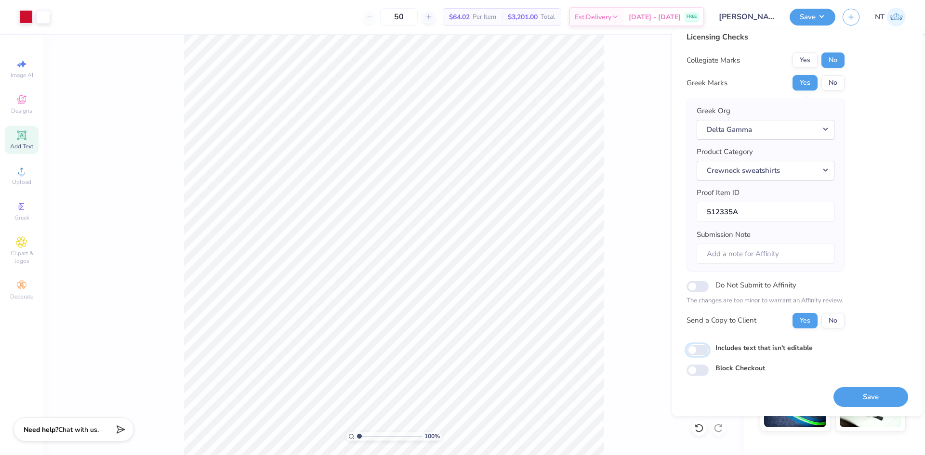
click at [698, 344] on input "Includes text that isn't editable" at bounding box center [697, 350] width 22 height 12
click at [699, 344] on input "Includes text that isn't editable" at bounding box center [697, 350] width 22 height 12
checkbox input "false"
click at [844, 396] on button "Save" at bounding box center [870, 397] width 75 height 20
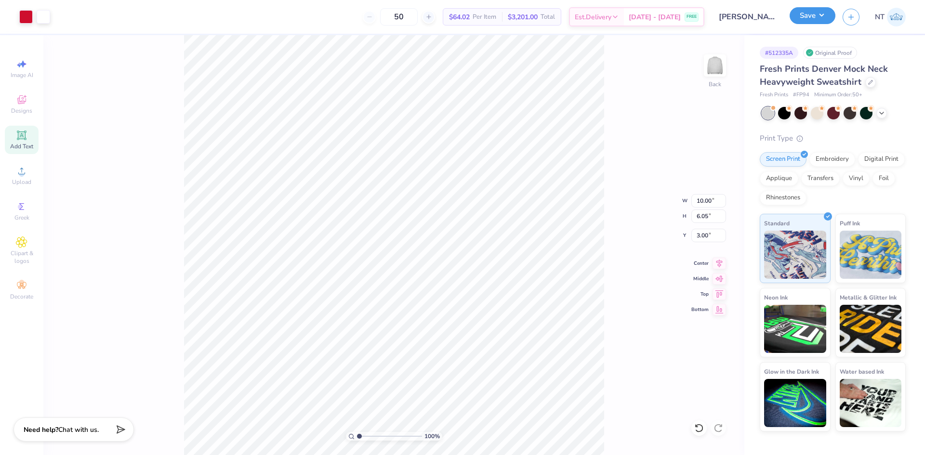
click at [830, 21] on button "Save" at bounding box center [813, 15] width 46 height 17
